Goal: Task Accomplishment & Management: Use online tool/utility

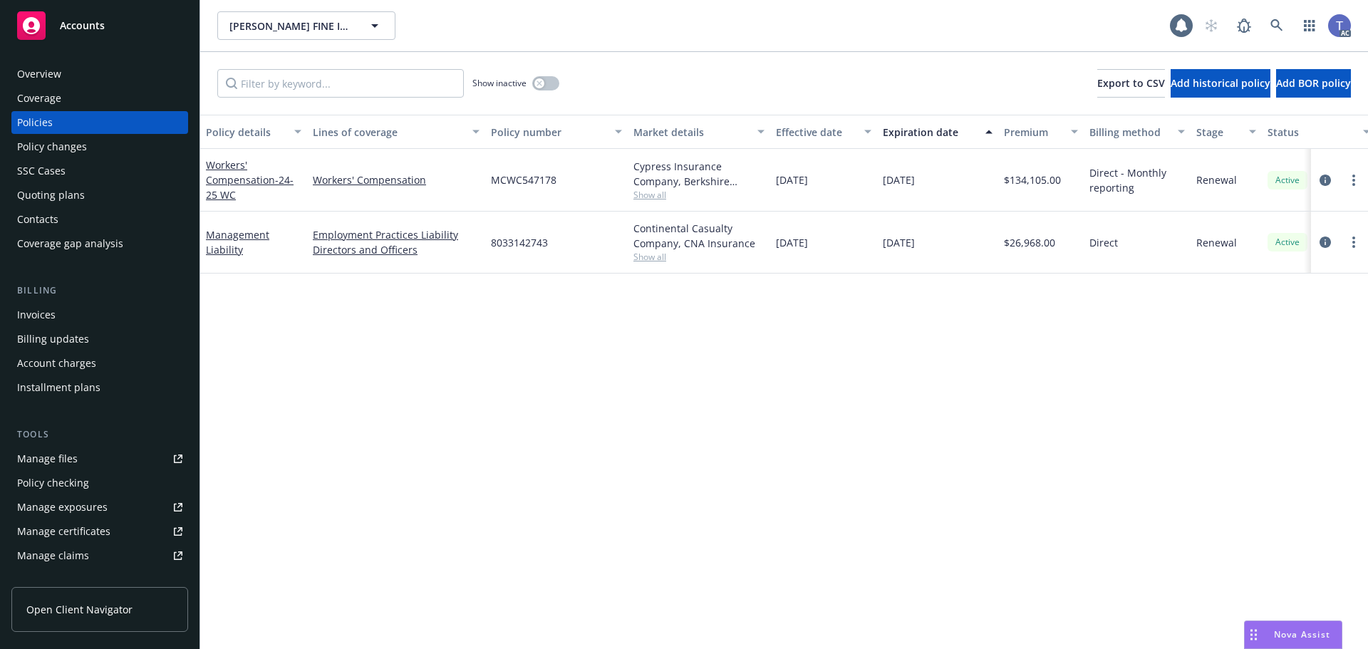
click at [51, 203] on div "Quoting plans" at bounding box center [51, 195] width 68 height 23
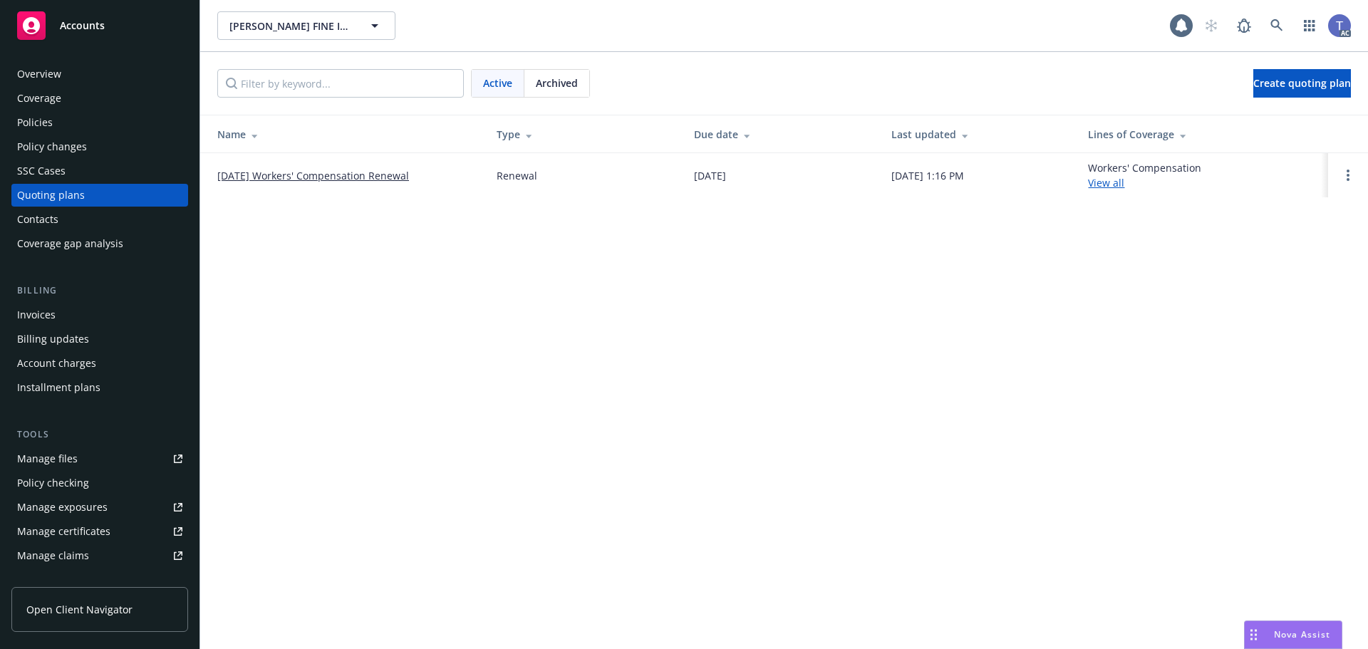
click at [356, 185] on td "[DATE] Workers' Compensation Renewal" at bounding box center [342, 175] width 285 height 44
click at [353, 176] on link "[DATE] Workers' Compensation Renewal" at bounding box center [313, 175] width 192 height 15
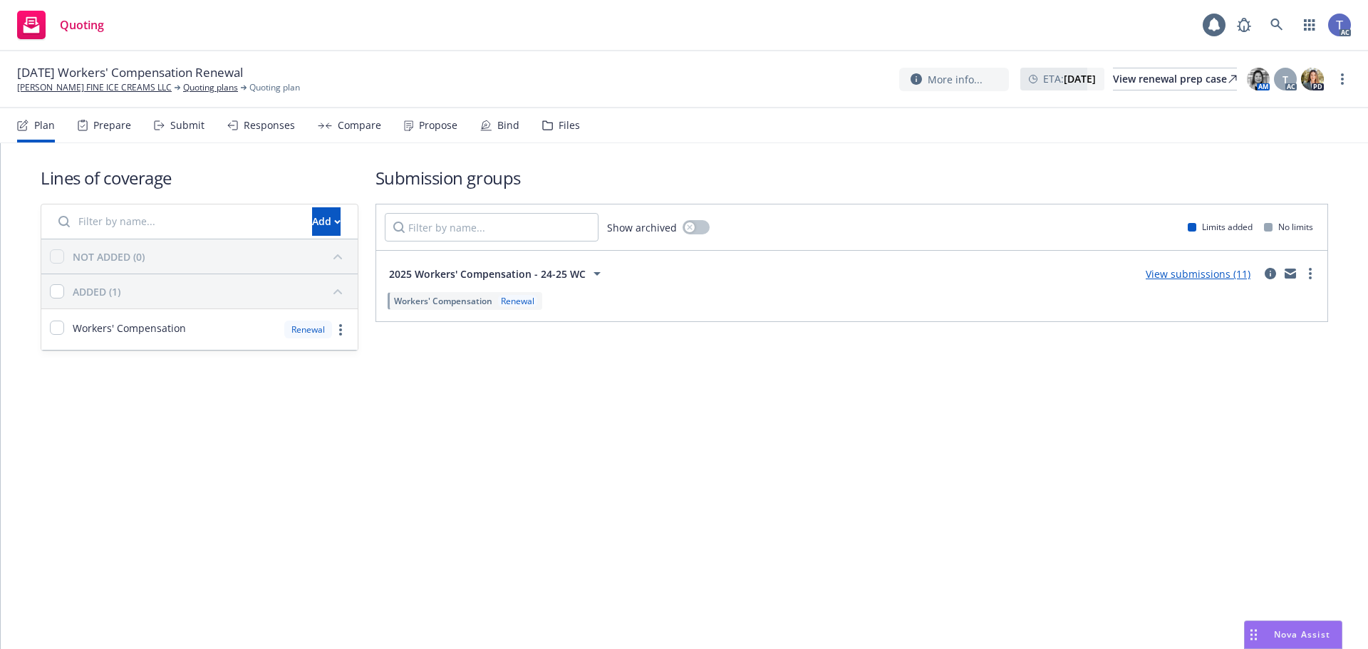
click at [559, 131] on div "Files" at bounding box center [569, 125] width 21 height 11
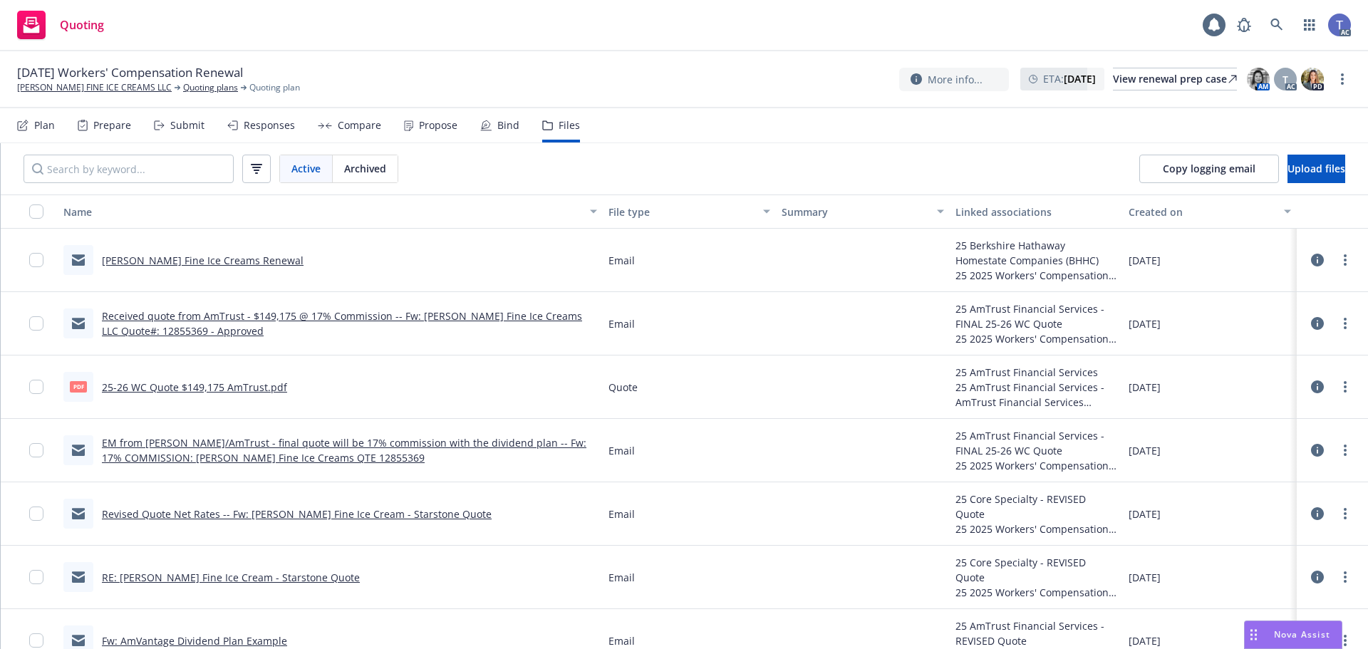
click at [154, 129] on icon at bounding box center [159, 125] width 11 height 10
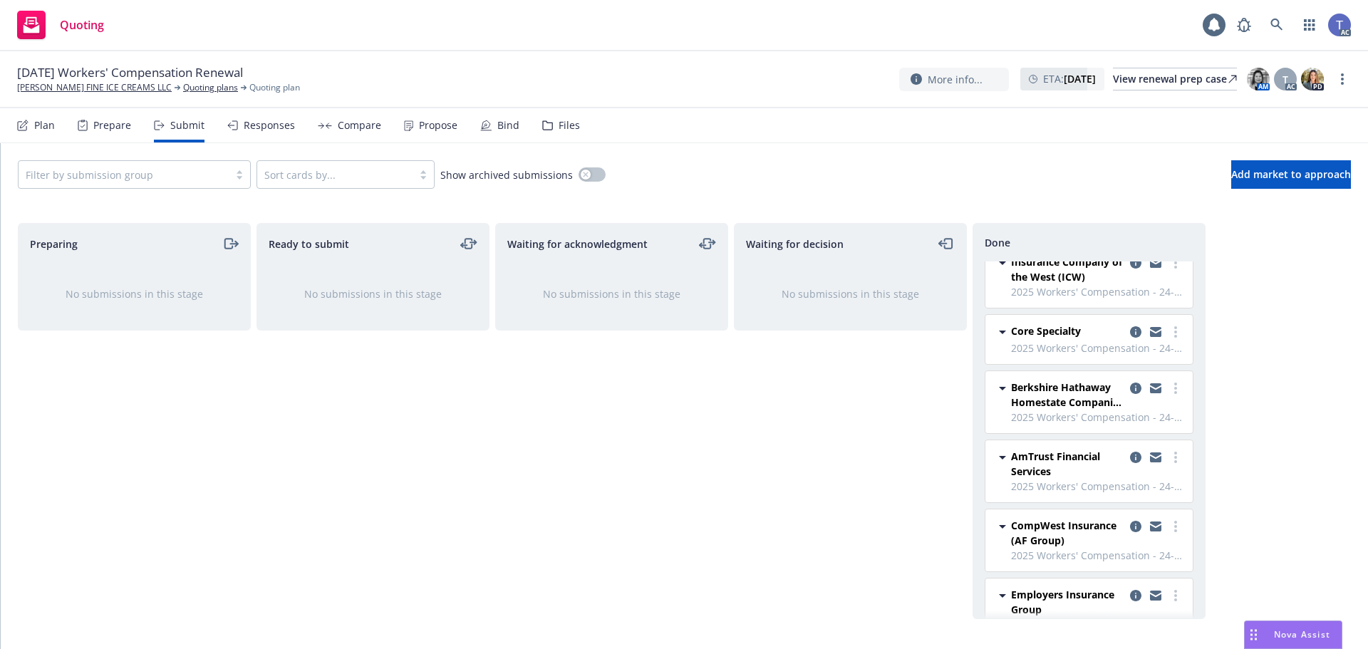
scroll to position [14, 0]
click at [1147, 453] on link "copy logging email" at bounding box center [1155, 459] width 17 height 17
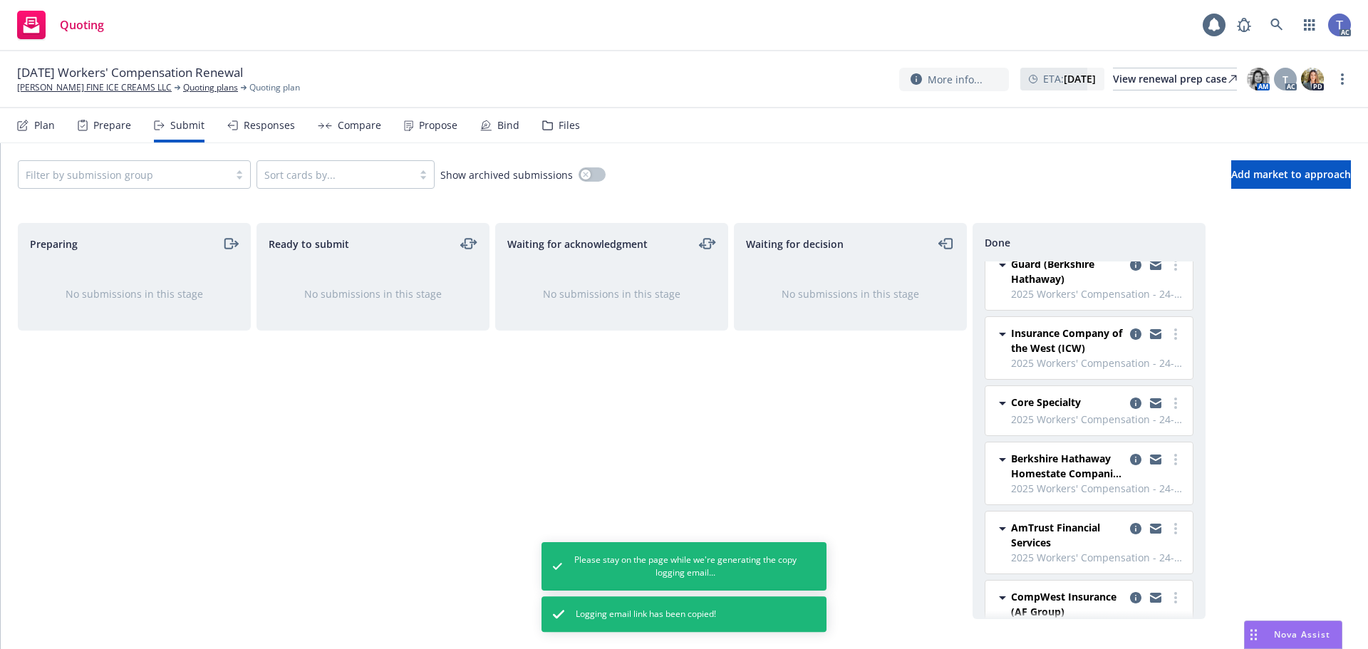
scroll to position [0, 0]
